Goal: Task Accomplishment & Management: Use online tool/utility

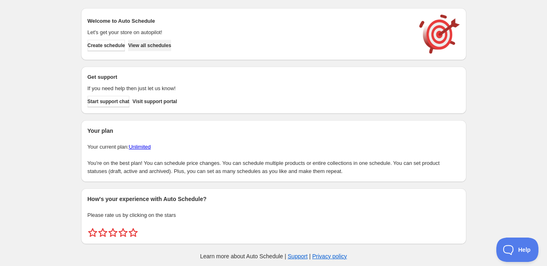
click at [165, 49] on button "View all schedules" at bounding box center [149, 45] width 43 height 11
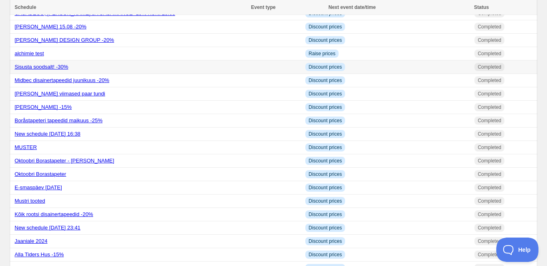
scroll to position [91, 0]
click at [54, 144] on div "MUSTER" at bounding box center [158, 147] width 286 height 8
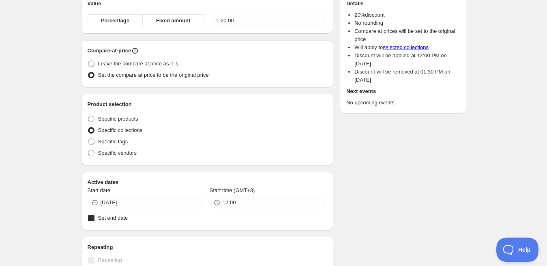
radio input "true"
checkbox input "true"
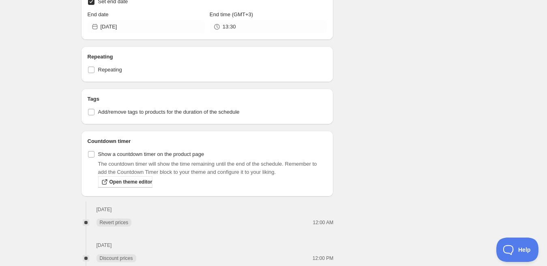
scroll to position [454, 0]
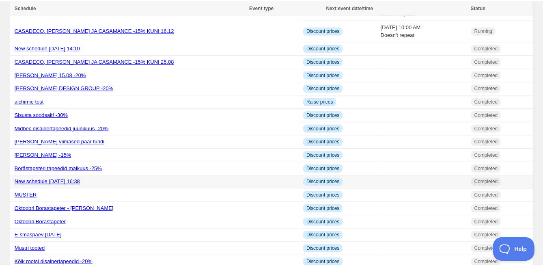
scroll to position [45, 0]
